Goal: Information Seeking & Learning: Learn about a topic

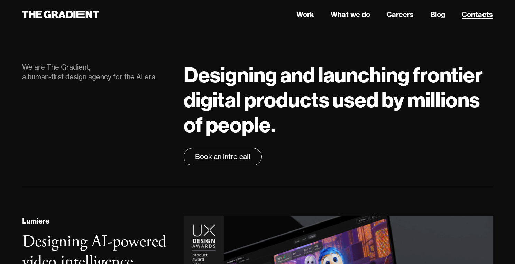
click at [474, 12] on link "Contacts" at bounding box center [476, 14] width 31 height 10
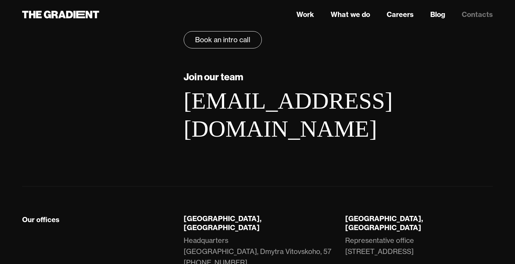
scroll to position [168, 0]
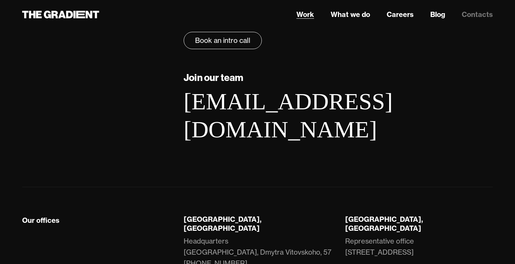
click at [302, 18] on link "Work" at bounding box center [305, 14] width 18 height 10
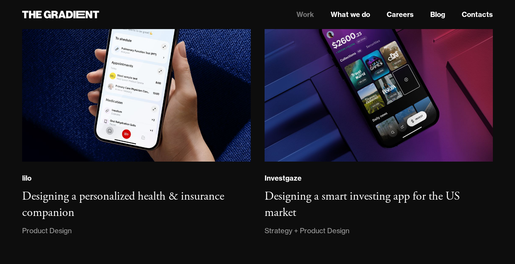
scroll to position [799, 0]
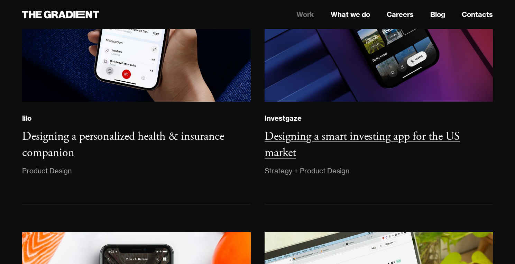
click at [292, 139] on h3 "Designing a smart investing app for the US market" at bounding box center [361, 144] width 195 height 31
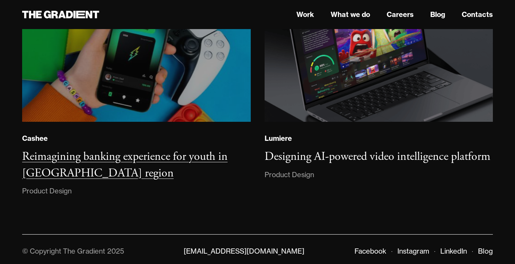
scroll to position [4164, 0]
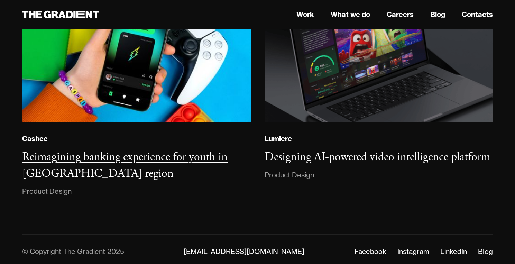
click at [158, 152] on h3 "Reimagining banking experience for youth in MENA region" at bounding box center [124, 164] width 205 height 31
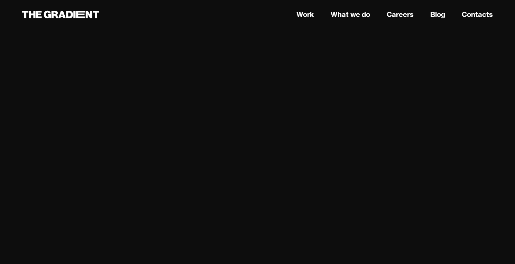
scroll to position [2355, 0]
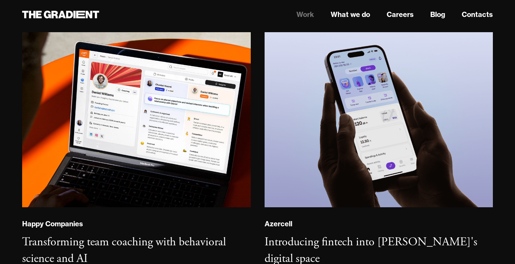
scroll to position [401, 0]
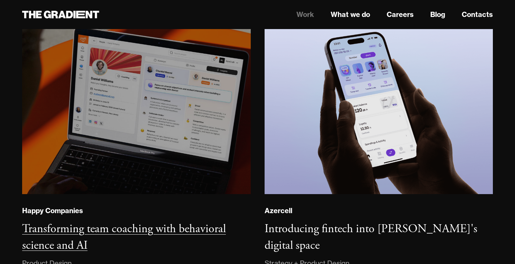
click at [191, 181] on img at bounding box center [136, 106] width 233 height 178
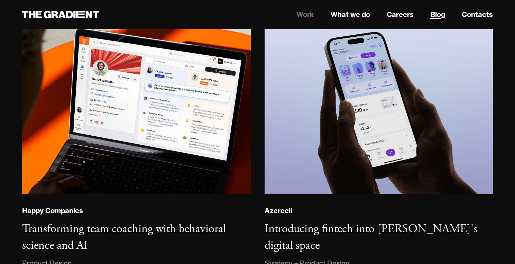
click at [438, 15] on link "Blog" at bounding box center [437, 14] width 15 height 10
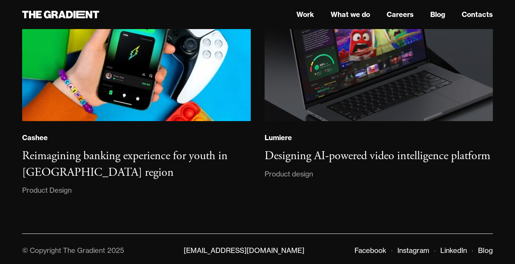
scroll to position [4910, 0]
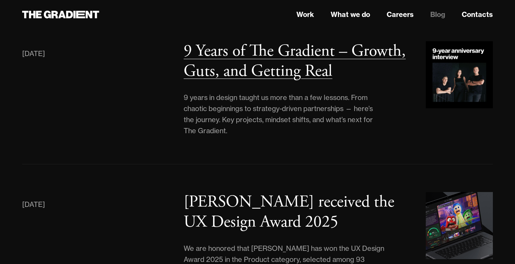
scroll to position [95, 0]
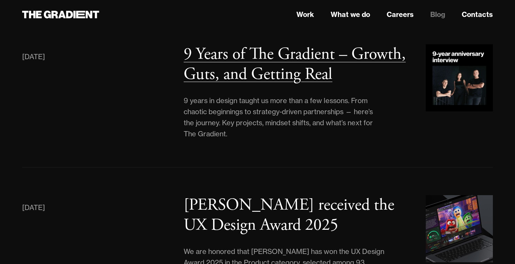
click at [449, 67] on img at bounding box center [458, 77] width 67 height 67
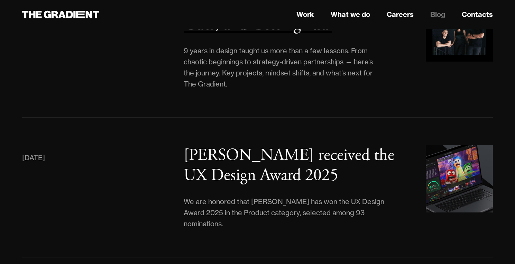
scroll to position [208, 0]
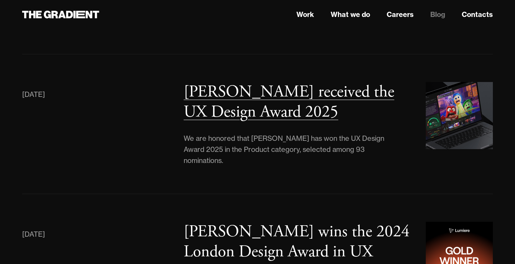
click at [203, 104] on h3 "Lumiere received the UX Design Award 2025" at bounding box center [288, 101] width 210 height 41
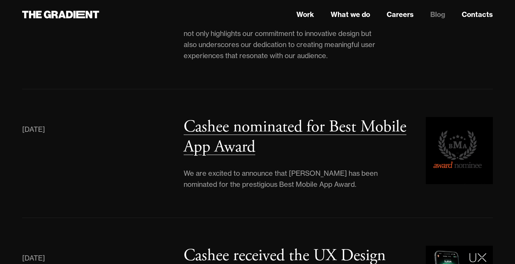
scroll to position [519, 0]
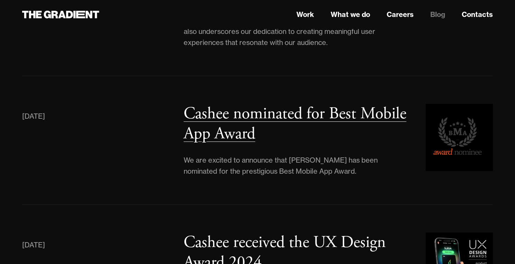
click at [195, 103] on h3 "Cashee nominated for Best Mobile App Award" at bounding box center [294, 123] width 223 height 41
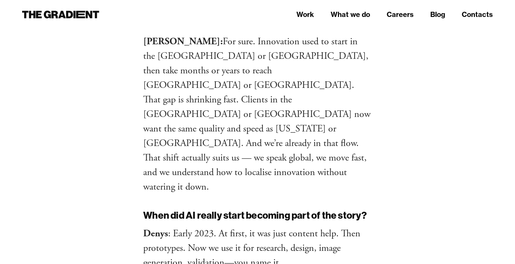
scroll to position [3034, 0]
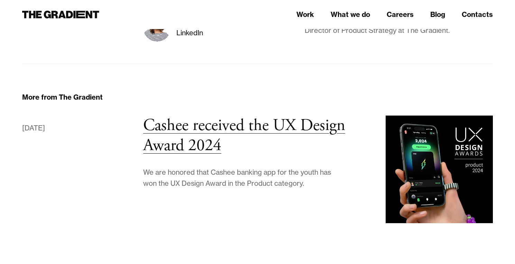
scroll to position [1504, 0]
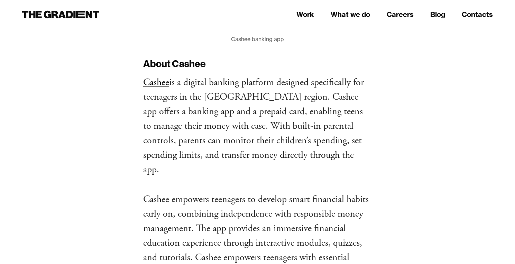
scroll to position [462, 0]
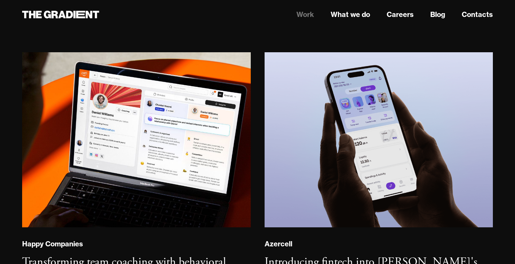
scroll to position [354, 0]
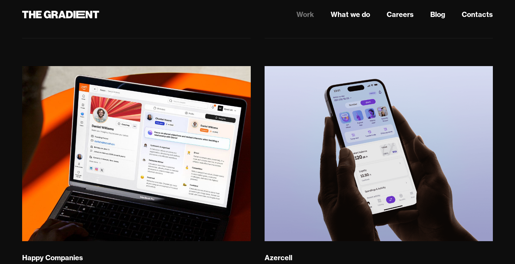
click at [305, 13] on link "Work" at bounding box center [305, 14] width 18 height 10
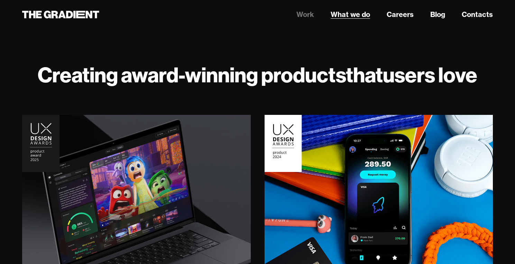
click at [351, 19] on link "What we do" at bounding box center [349, 14] width 39 height 10
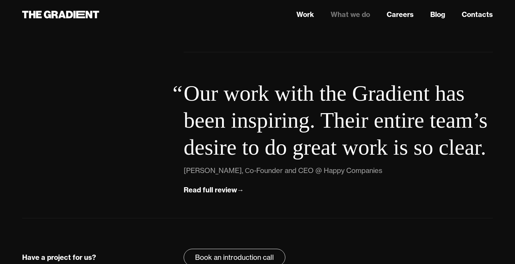
scroll to position [2508, 0]
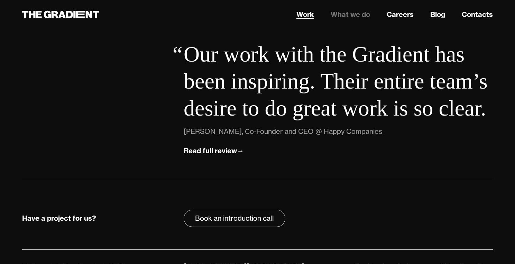
click at [301, 15] on link "Work" at bounding box center [305, 14] width 18 height 10
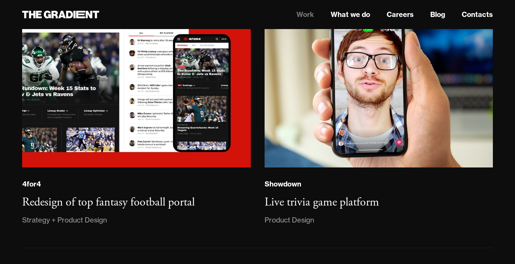
scroll to position [1651, 0]
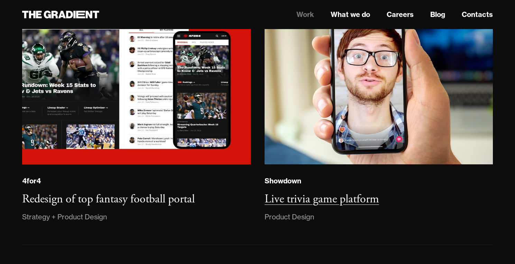
click at [309, 199] on h3 "Live trivia game platform" at bounding box center [321, 198] width 114 height 15
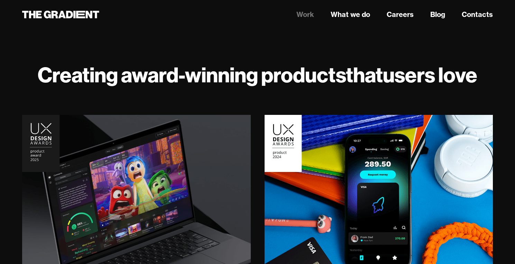
scroll to position [0, 0]
click at [483, 16] on link "Contacts" at bounding box center [476, 14] width 31 height 10
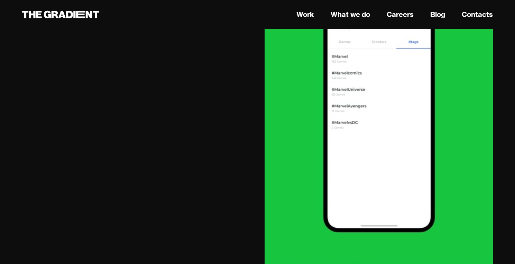
scroll to position [2259, 0]
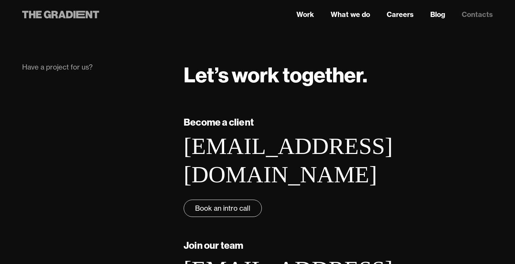
click at [78, 13] on icon at bounding box center [80, 15] width 9 height 8
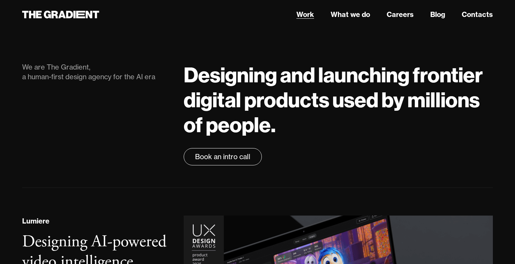
click at [311, 15] on link "Work" at bounding box center [305, 14] width 18 height 10
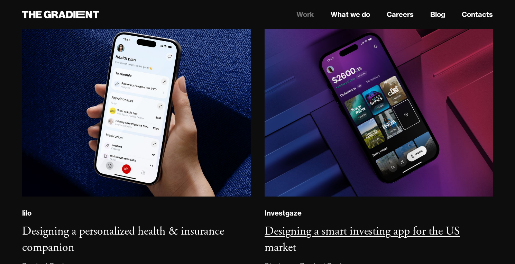
scroll to position [711, 0]
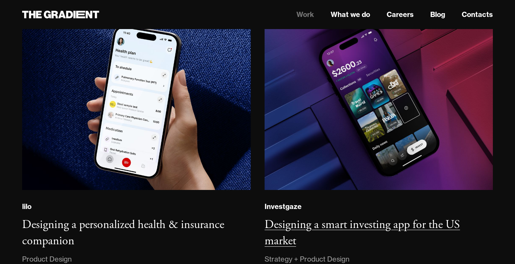
click at [354, 227] on h3 "Designing a smart investing app for the US market" at bounding box center [361, 232] width 195 height 31
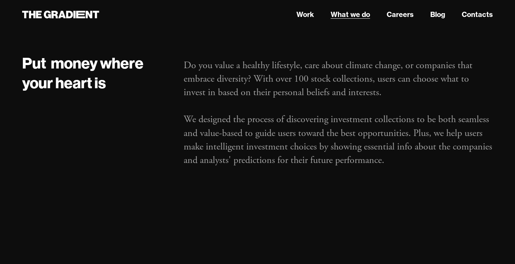
scroll to position [875, 0]
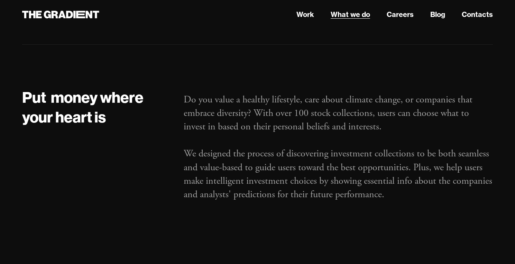
click at [353, 13] on link "What we do" at bounding box center [349, 14] width 39 height 10
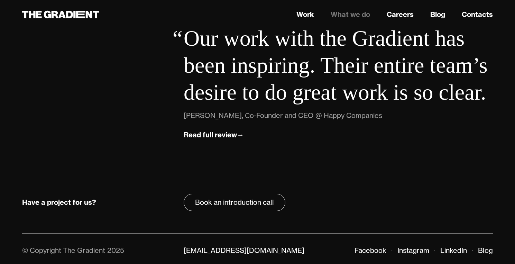
scroll to position [2523, 0]
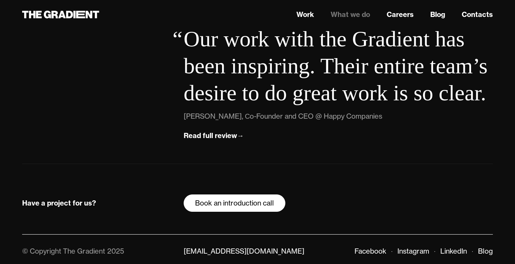
click at [231, 194] on link "Book an introduction call" at bounding box center [234, 202] width 102 height 17
